Goal: Check status: Check status

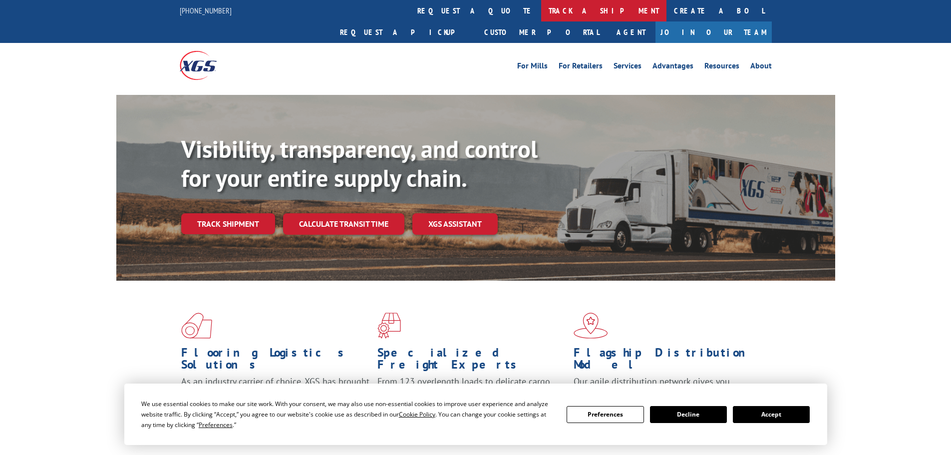
click at [541, 6] on link "track a shipment" at bounding box center [603, 10] width 125 height 21
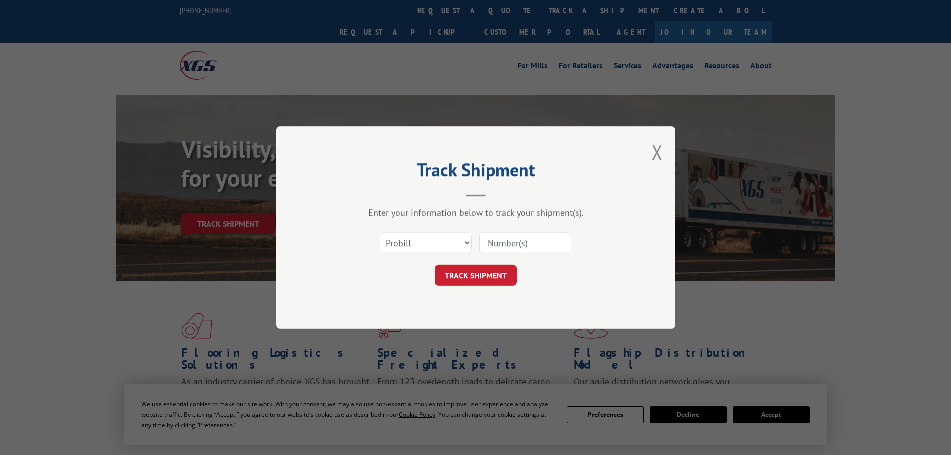
paste input "17259700"
type input "17259700"
click at [475, 272] on button "TRACK SHIPMENT" at bounding box center [476, 275] width 82 height 21
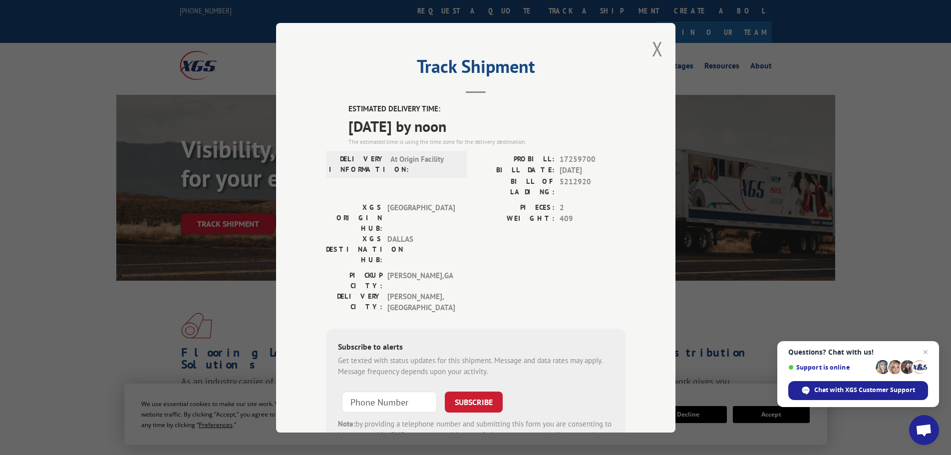
drag, startPoint x: 340, startPoint y: 123, endPoint x: 487, endPoint y: 131, distance: 147.0
click at [487, 131] on div "ESTIMATED DELIVERY TIME: [DATE] by noon The estimated time is using the time zo…" at bounding box center [476, 283] width 300 height 360
copy span "[DATE] by noon"
click at [660, 52] on div "Track Shipment ESTIMATED DELIVERY TIME: [DATE] by noon The estimated time is us…" at bounding box center [475, 227] width 399 height 409
click at [652, 51] on button "Close modal" at bounding box center [657, 48] width 11 height 26
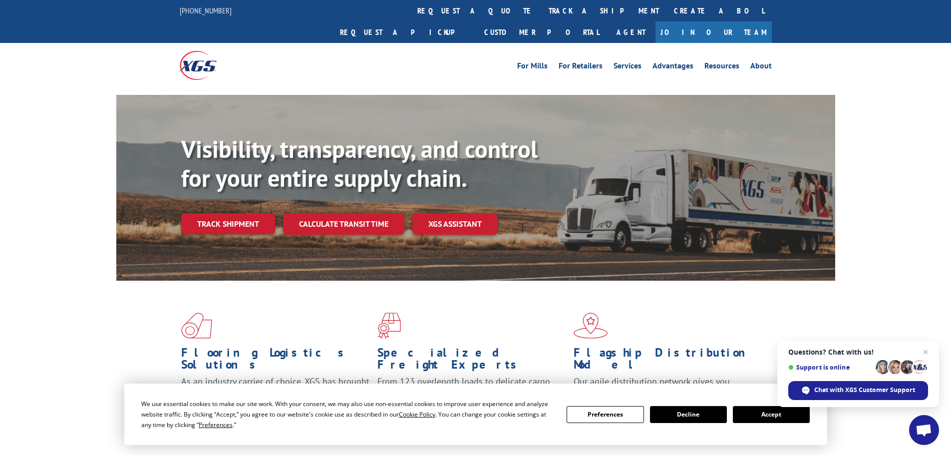
click at [933, 239] on div "Visibility, transparency, and control for your entire supply chain. Track shipm…" at bounding box center [475, 197] width 951 height 205
